Goal: Obtain resource: Obtain resource

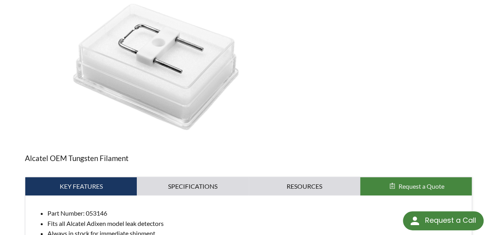
scroll to position [198, 0]
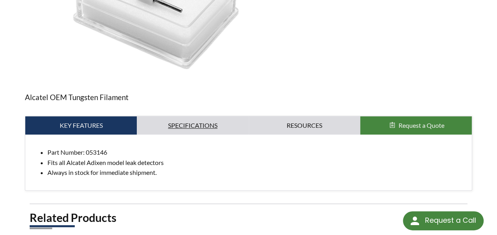
click at [167, 119] on link "Specifications" at bounding box center [193, 125] width 112 height 18
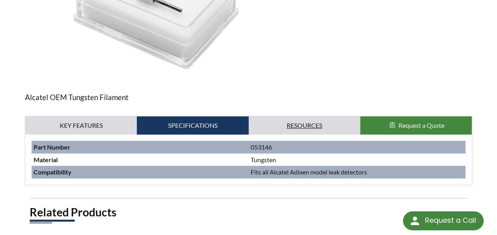
click at [290, 119] on link "Resources" at bounding box center [305, 125] width 112 height 18
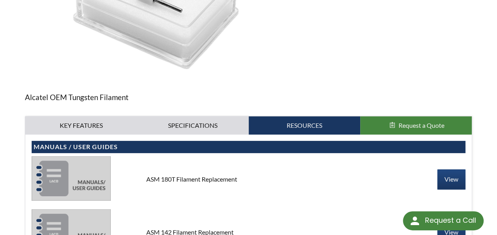
click at [392, 122] on icon "submit" at bounding box center [392, 125] width 9 height 6
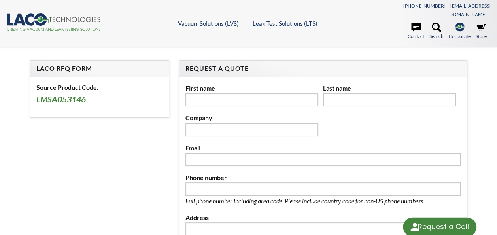
select select "Language Translate Widget"
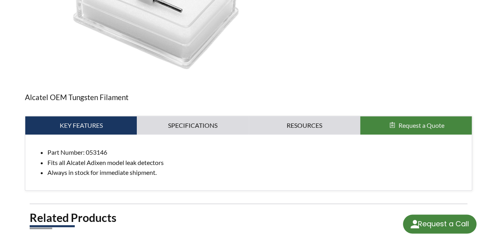
select select "Language Translate Widget"
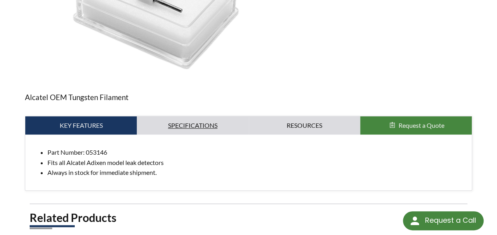
click at [205, 118] on link "Specifications" at bounding box center [193, 125] width 112 height 18
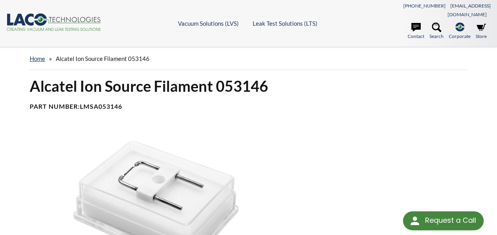
click at [117, 76] on h1 "Alcatel Ion Source Filament 053146" at bounding box center [249, 85] width 438 height 19
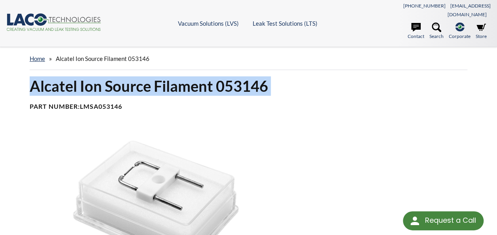
click at [117, 76] on h1 "Alcatel Ion Source Filament 053146" at bounding box center [249, 85] width 438 height 19
copy div "Alcatel Ion Source Filament 053146"
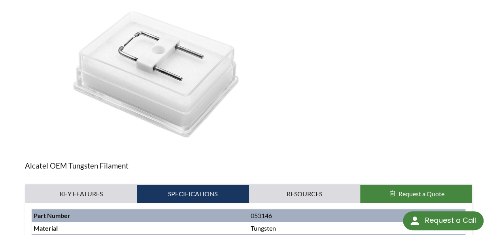
scroll to position [158, 0]
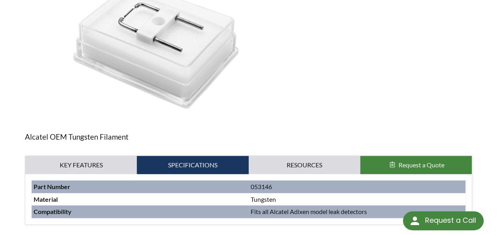
click at [98, 146] on div "Alcatel OEM Tungsten Filament Key Features Specifications Accessories Resources…" at bounding box center [248, 97] width 447 height 253
click at [99, 156] on link "Key Features" at bounding box center [81, 165] width 112 height 18
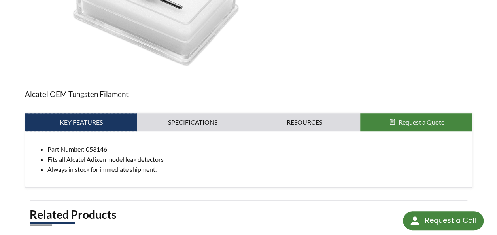
scroll to position [237, 0]
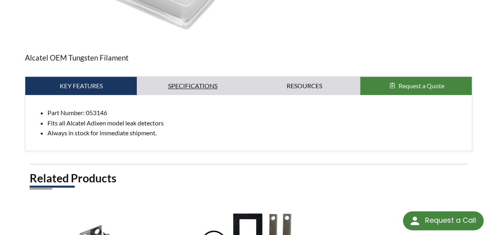
click at [163, 81] on link "Specifications" at bounding box center [193, 86] width 112 height 18
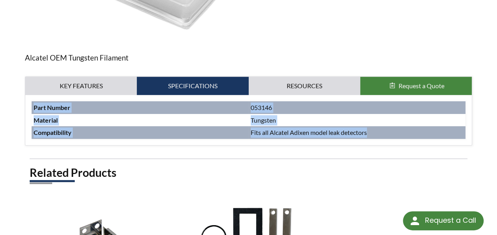
drag, startPoint x: 34, startPoint y: 96, endPoint x: 381, endPoint y: 128, distance: 349.3
click at [381, 128] on tbody "Part Number 053146 Material Tungsten Compatibility Fits all Alcatel Adixen mode…" at bounding box center [249, 120] width 434 height 38
copy tbody "Part Number 053146 Material Tungsten Compatibility Fits all Alcatel Adixen mode…"
click at [298, 77] on link "Resources" at bounding box center [305, 86] width 112 height 18
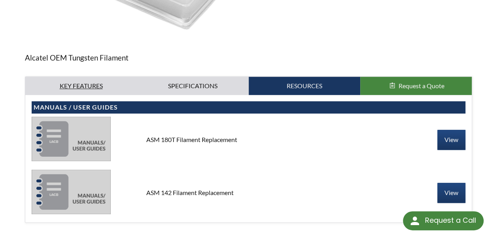
click at [76, 77] on link "Key Features" at bounding box center [81, 86] width 112 height 18
